Goal: Information Seeking & Learning: Learn about a topic

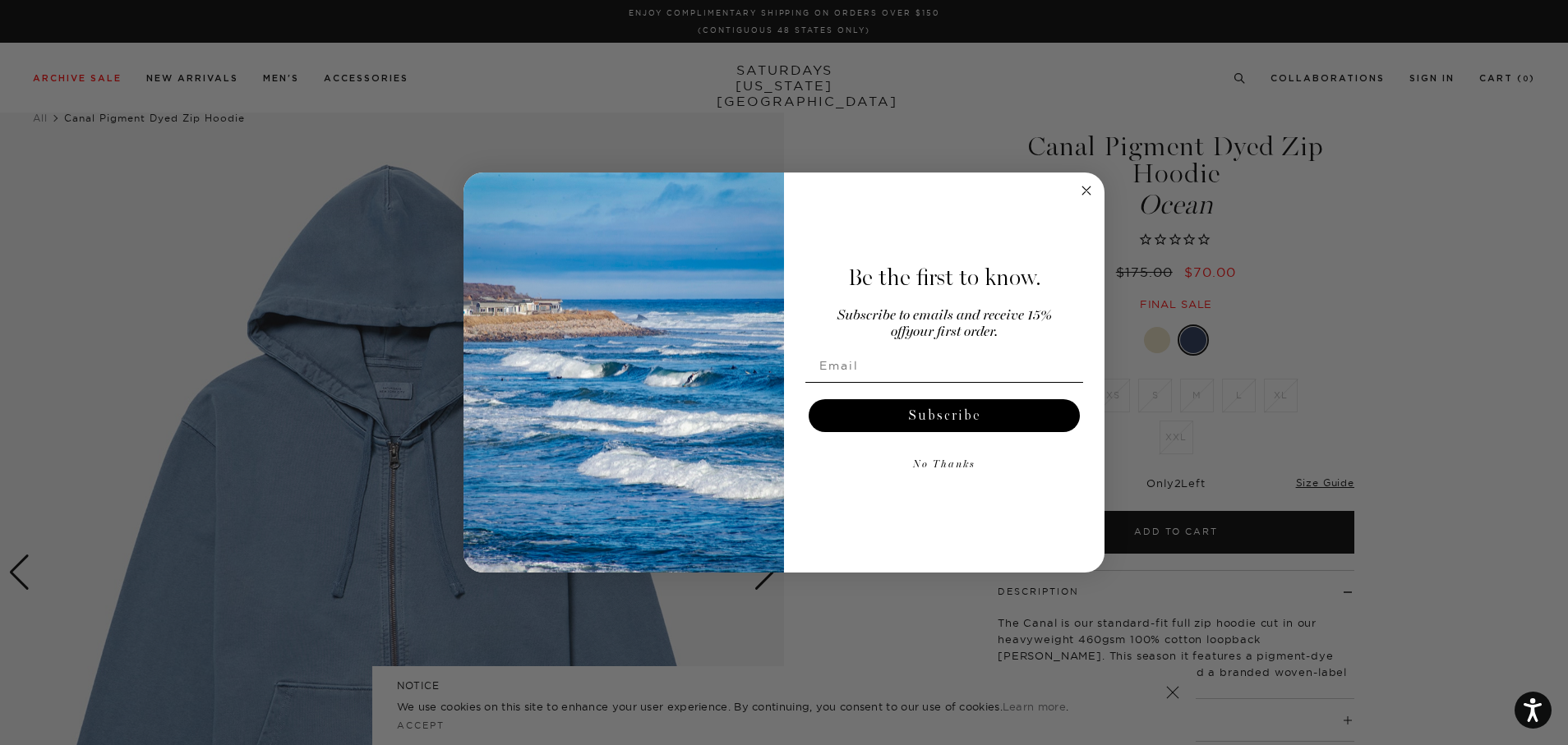
click at [1086, 182] on circle "Close dialog" at bounding box center [1086, 190] width 19 height 19
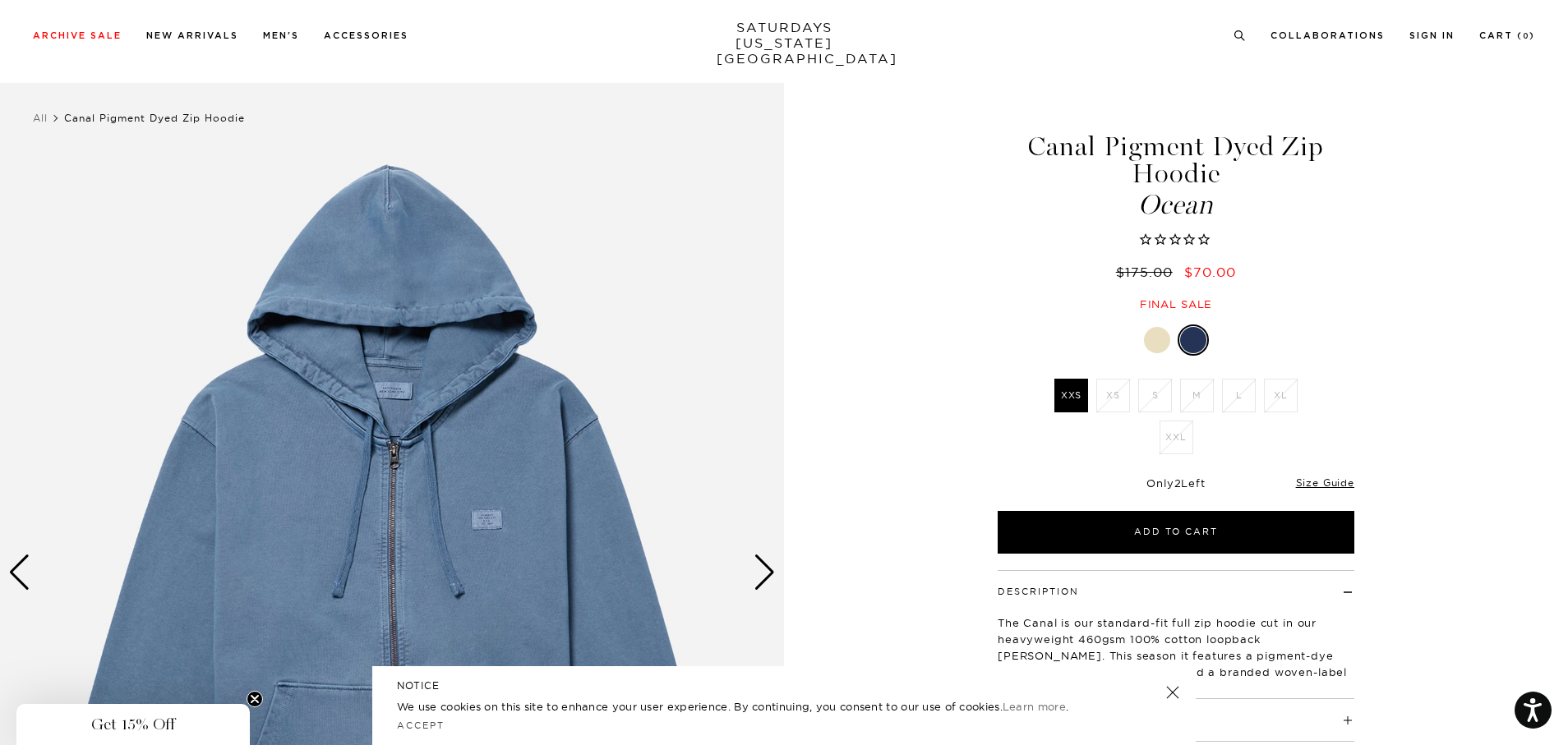
scroll to position [438, 0]
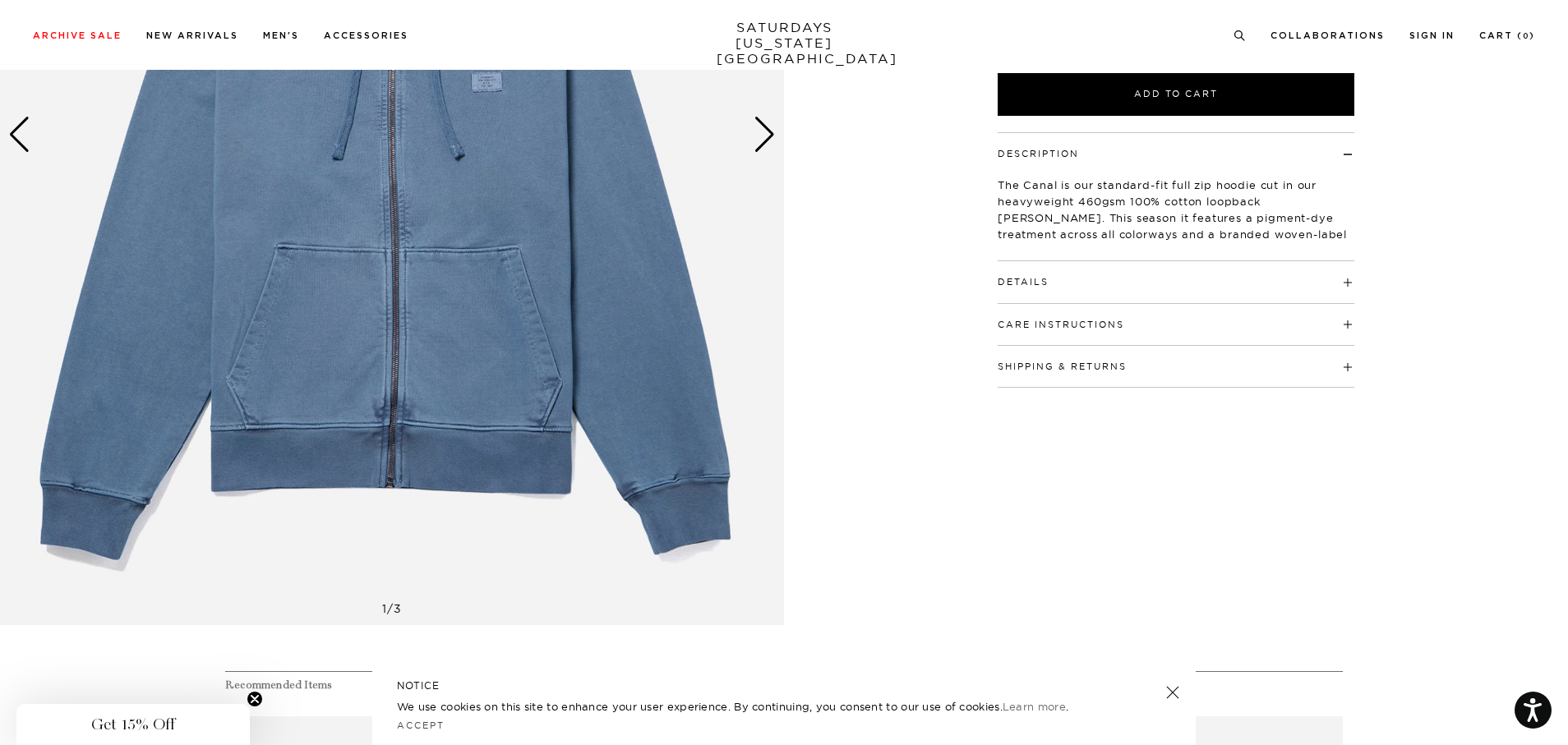
click at [1347, 290] on div "Details 100% Cotton Pigment dye treatment Woven label at the chest Model is 5'8…" at bounding box center [1176, 282] width 356 height 42
click at [1049, 279] on span at bounding box center [1049, 282] width 0 height 12
drag, startPoint x: 1013, startPoint y: 339, endPoint x: 1084, endPoint y: 339, distance: 71.0
click at [1084, 339] on li "Pigment dye treatment" at bounding box center [1176, 339] width 356 height 17
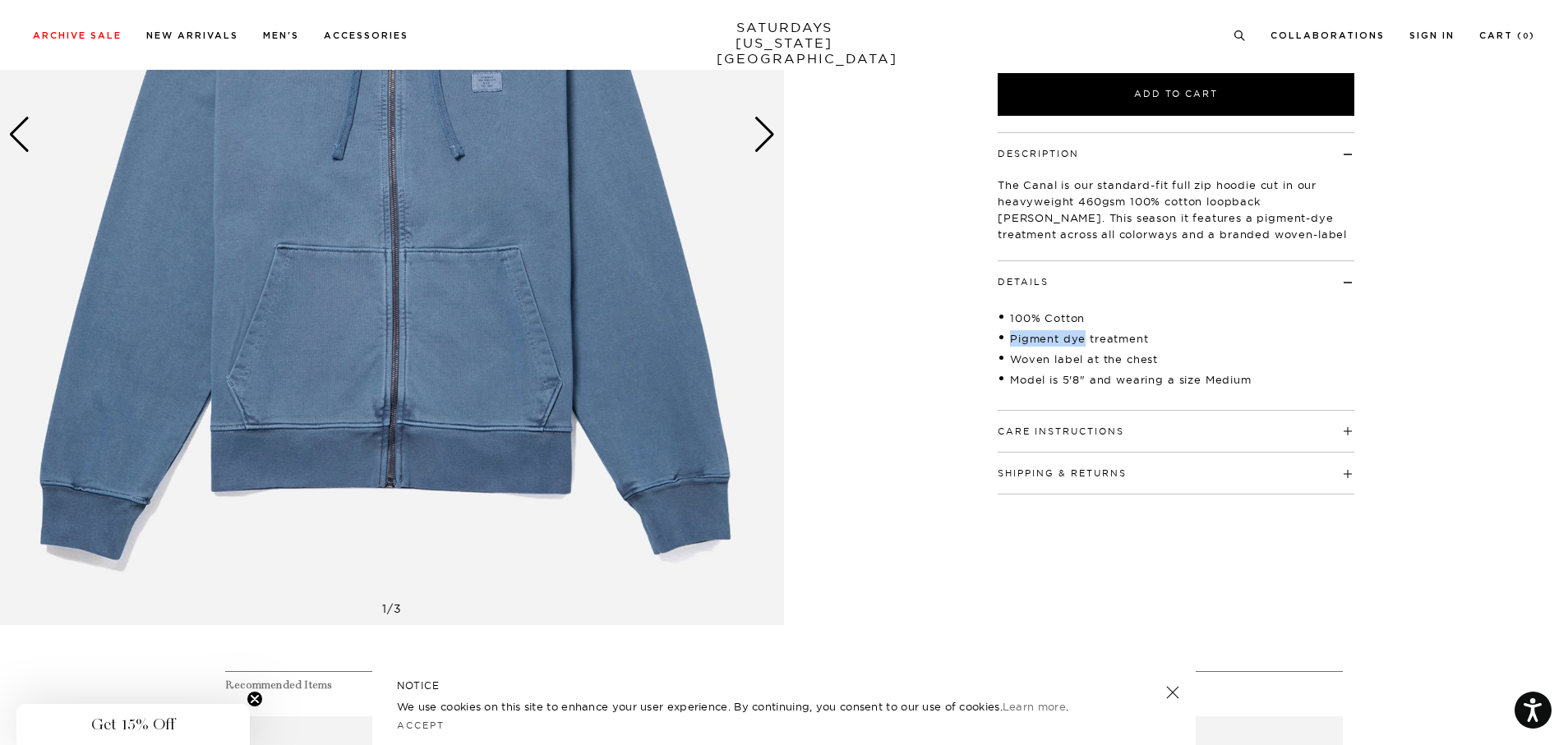
copy li "Pigment dye"
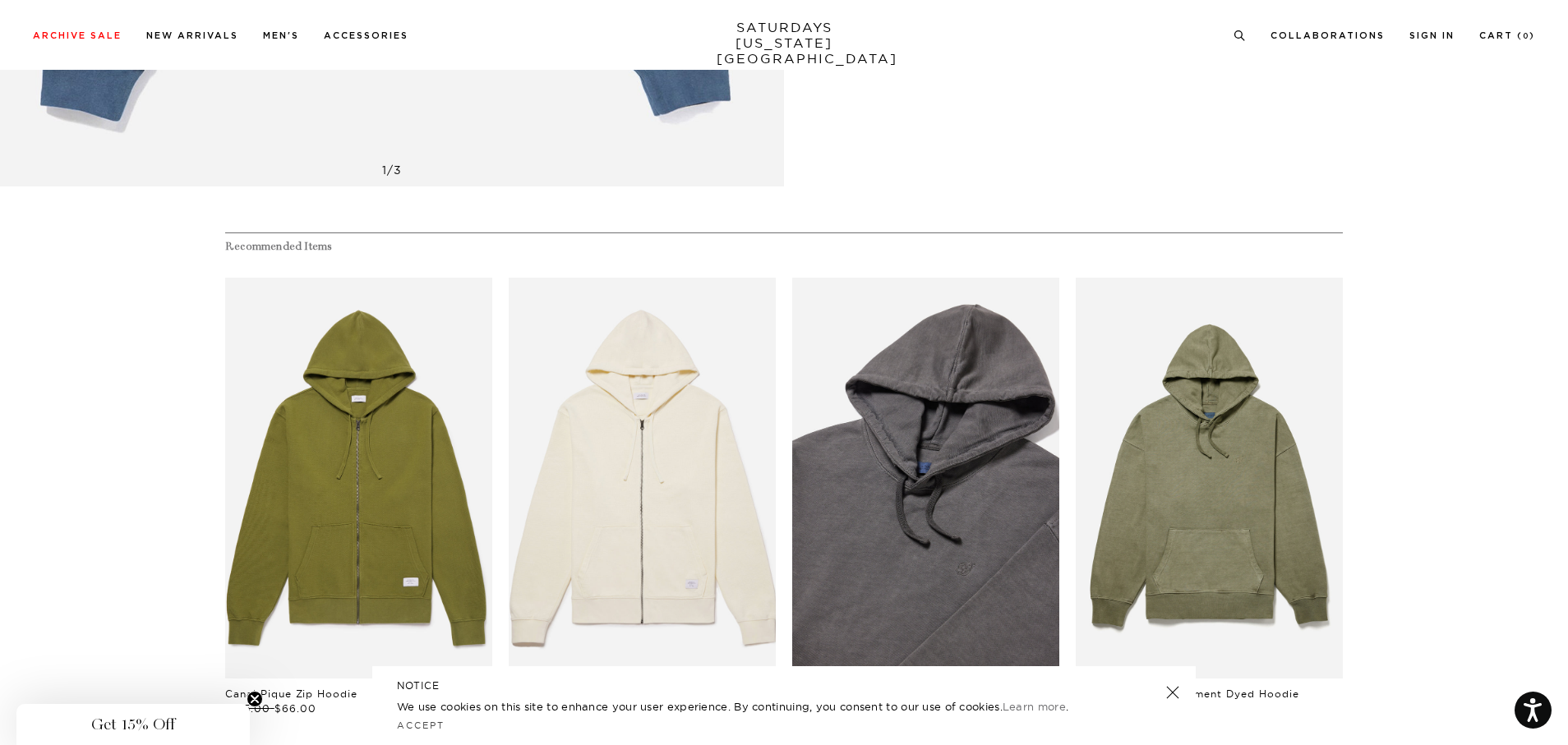
scroll to position [1315, 0]
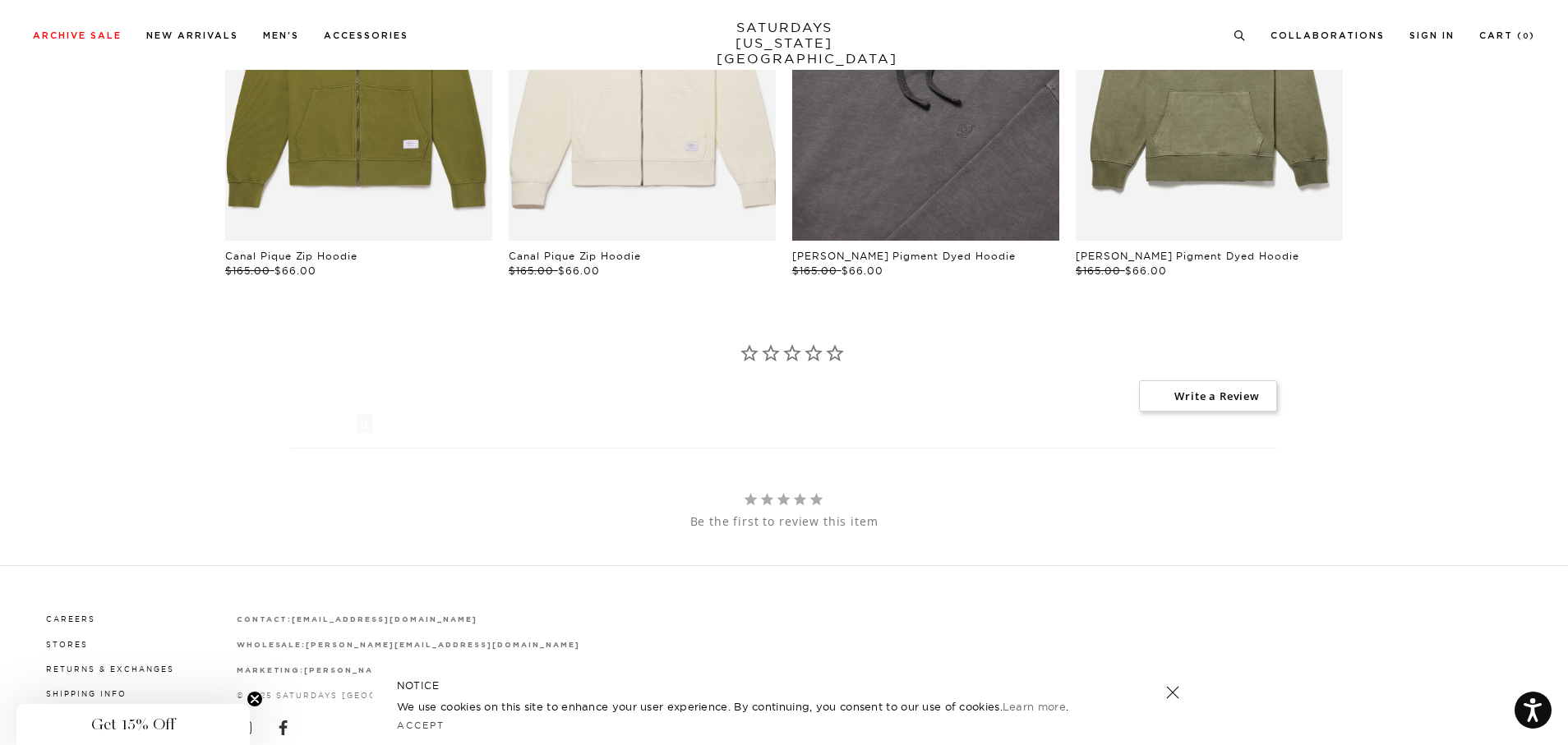
click at [950, 151] on link "files/BBM64270_sub02.jpg" at bounding box center [925, 40] width 267 height 401
click at [914, 151] on link "files/BBM64270_sub02.jpg" at bounding box center [925, 40] width 267 height 401
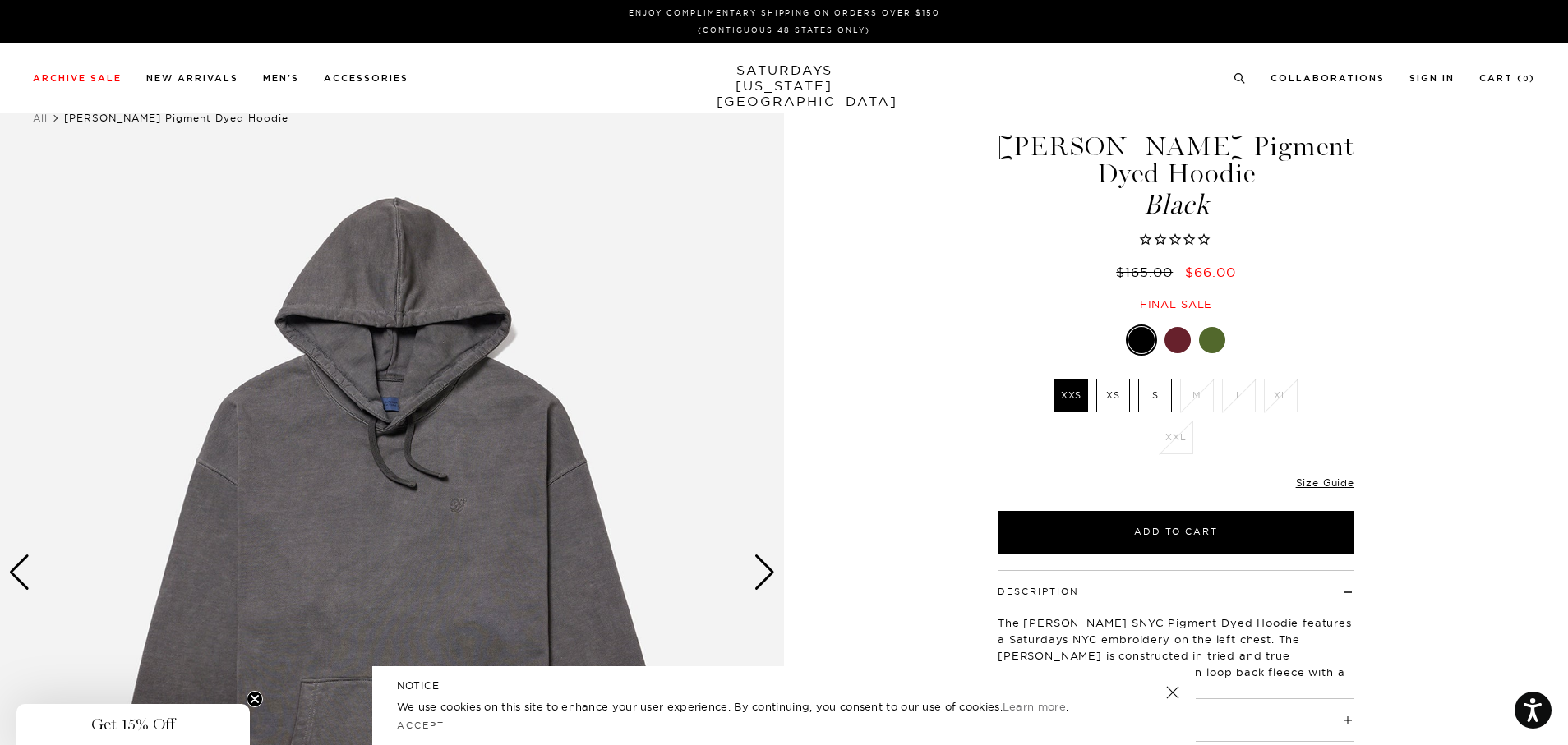
scroll to position [438, 0]
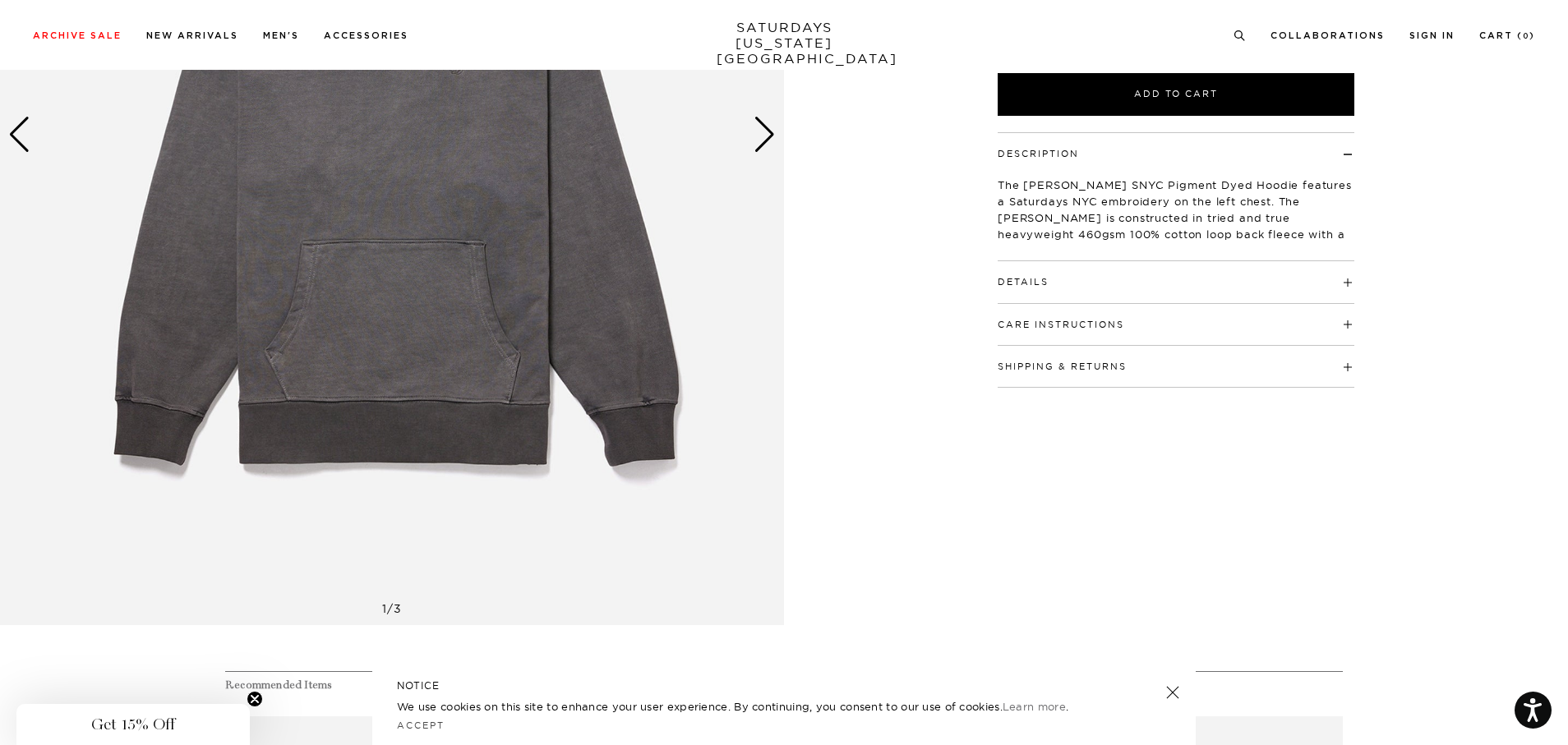
click at [1352, 319] on h4 "Care Instructions" at bounding box center [1176, 317] width 356 height 27
click at [1049, 282] on span at bounding box center [1049, 282] width 0 height 12
